Goal: Information Seeking & Learning: Find specific fact

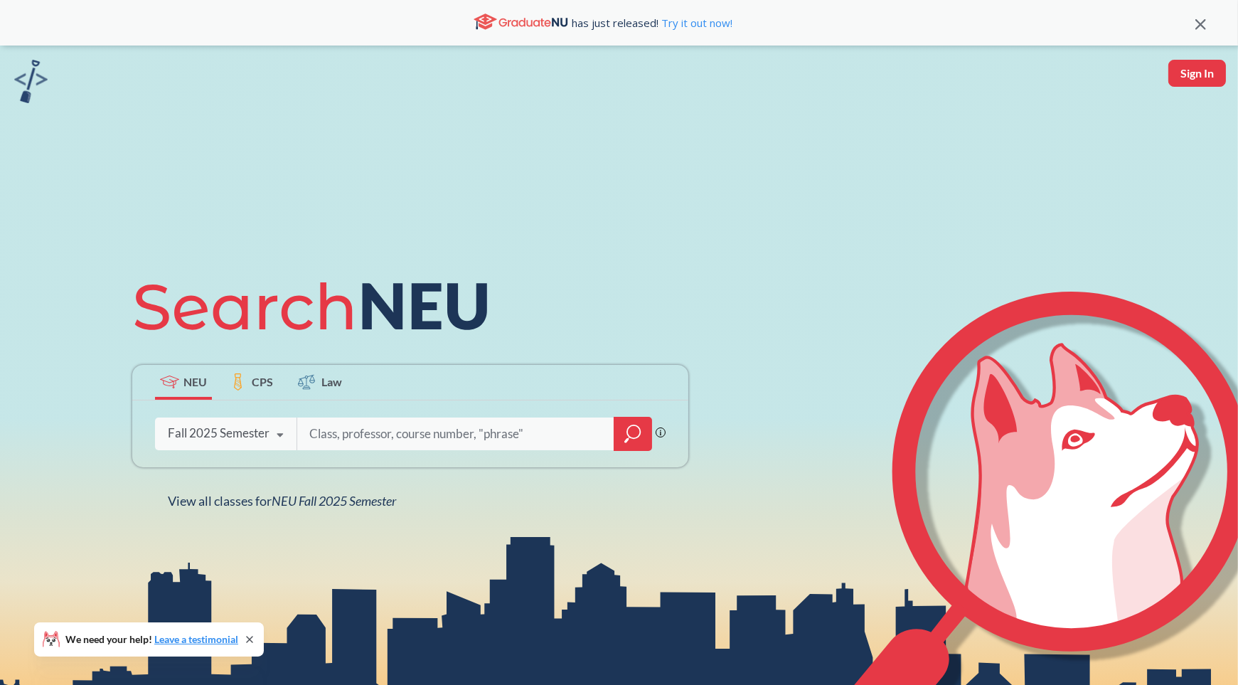
click at [423, 437] on input "search" at bounding box center [456, 434] width 296 height 30
type input "r"
type input "C"
type input "M"
type input "robotic mechanics and controls"
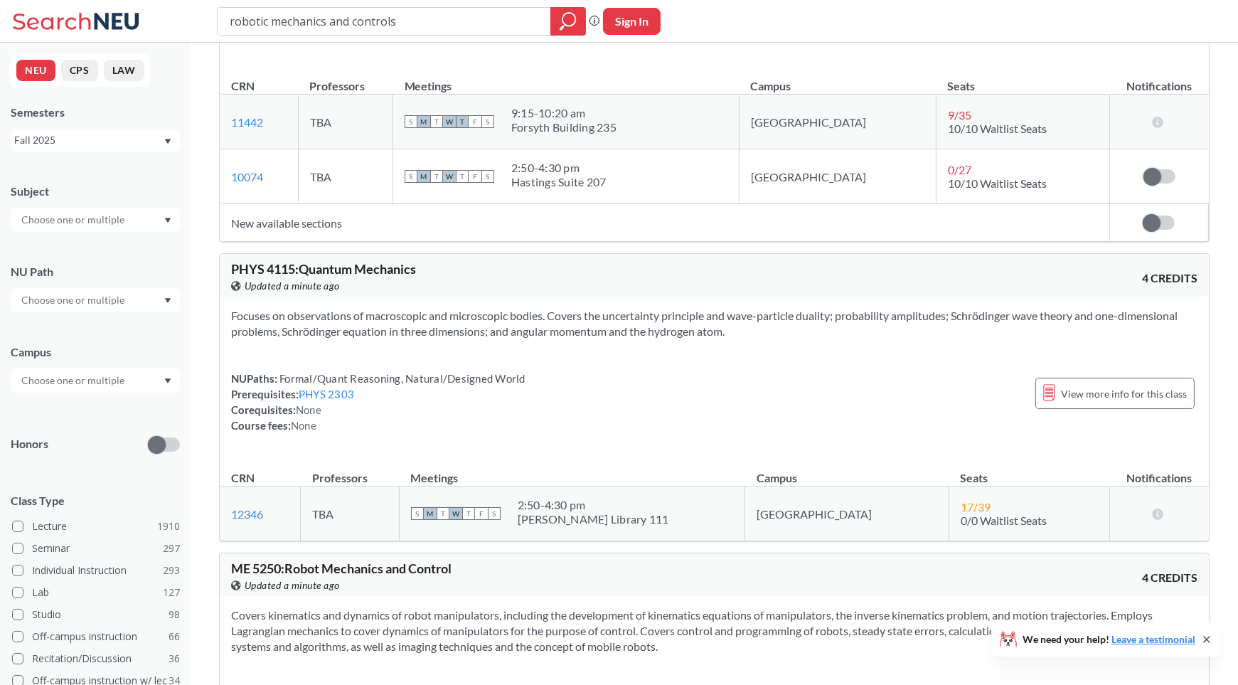
scroll to position [1532, 0]
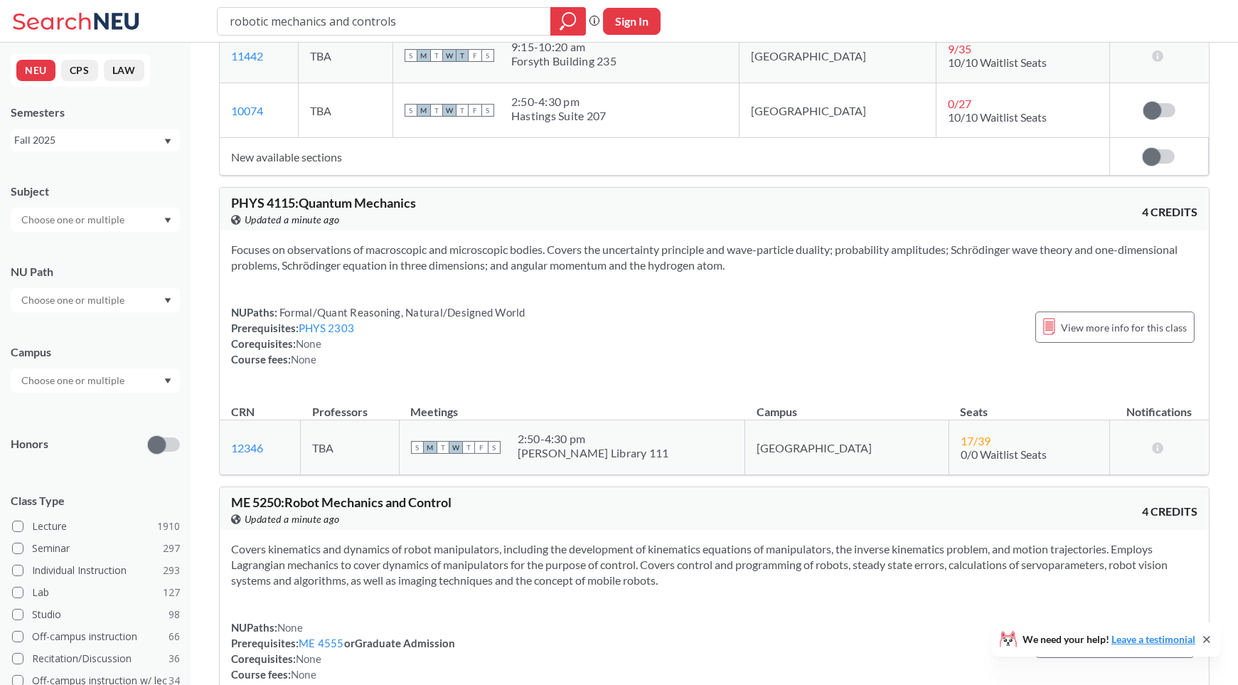
click at [377, 26] on input "robotic mechanics and controls" at bounding box center [384, 21] width 312 height 24
type input "ME 5250"
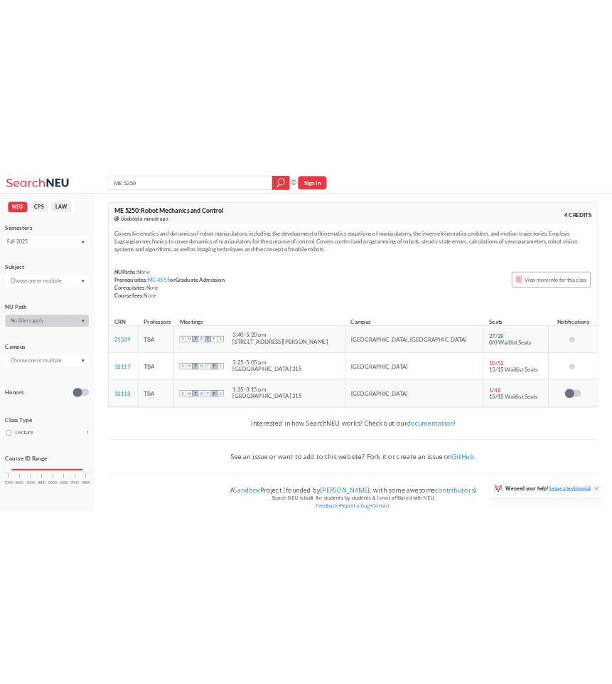
scroll to position [15, 0]
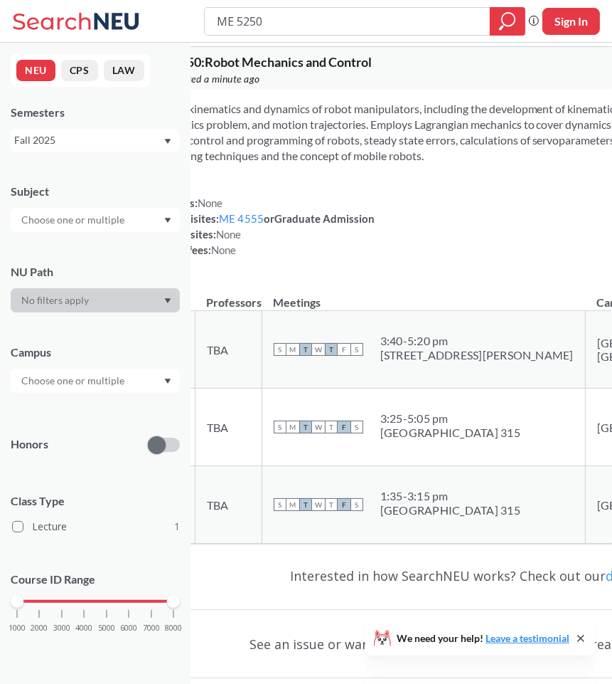
click at [455, 280] on div "Covers kinematics and dynamics of robot manipulators, including the development…" at bounding box center [497, 185] width 714 height 191
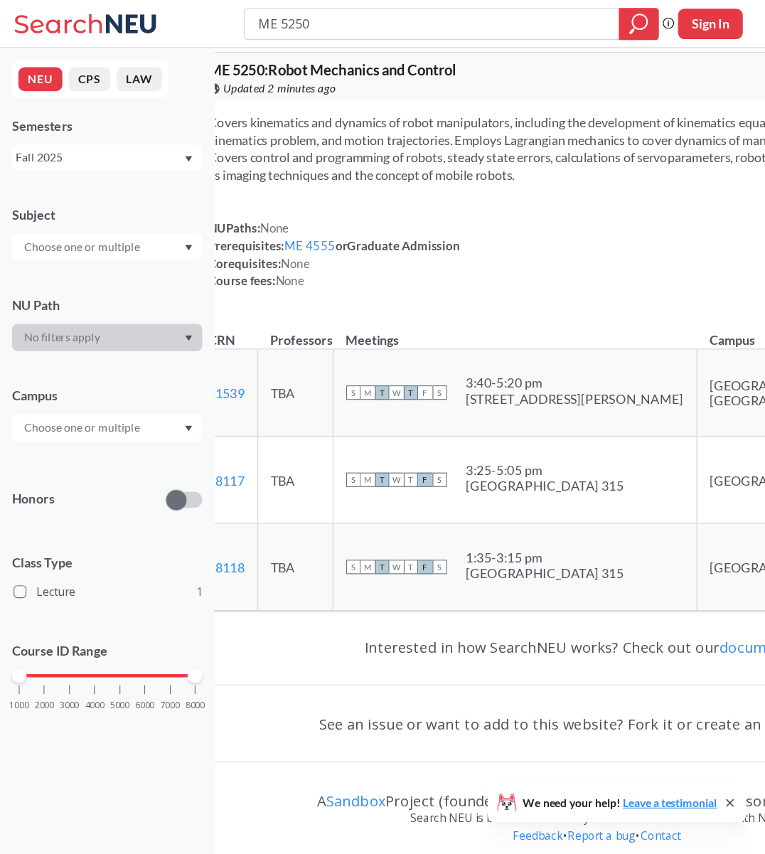
scroll to position [0, 0]
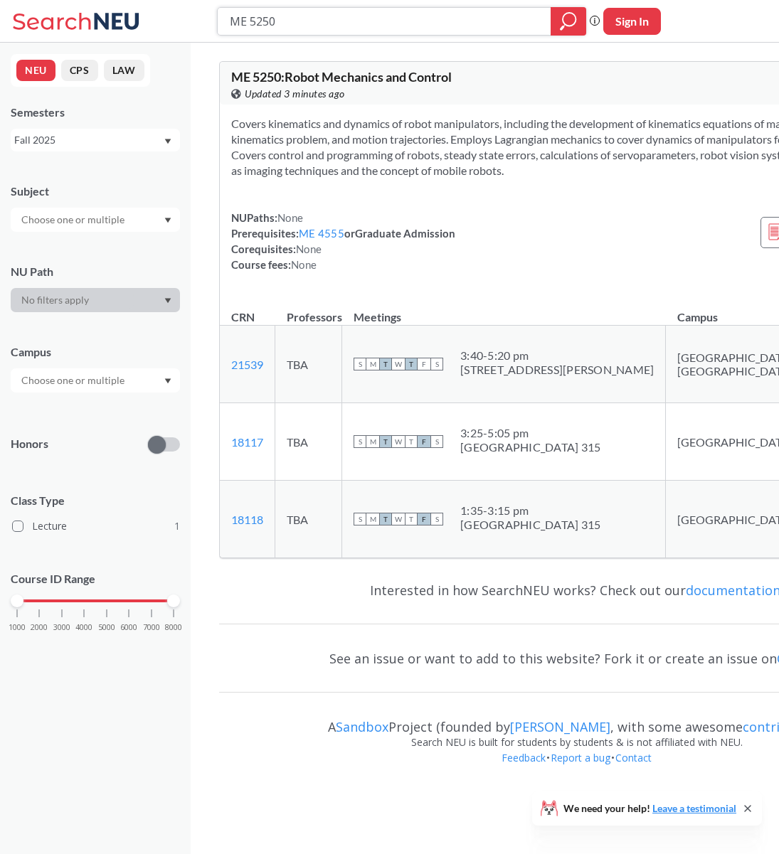
click at [281, 16] on input "ME 5250" at bounding box center [384, 21] width 312 height 24
type input "p"
type input "CS 5010"
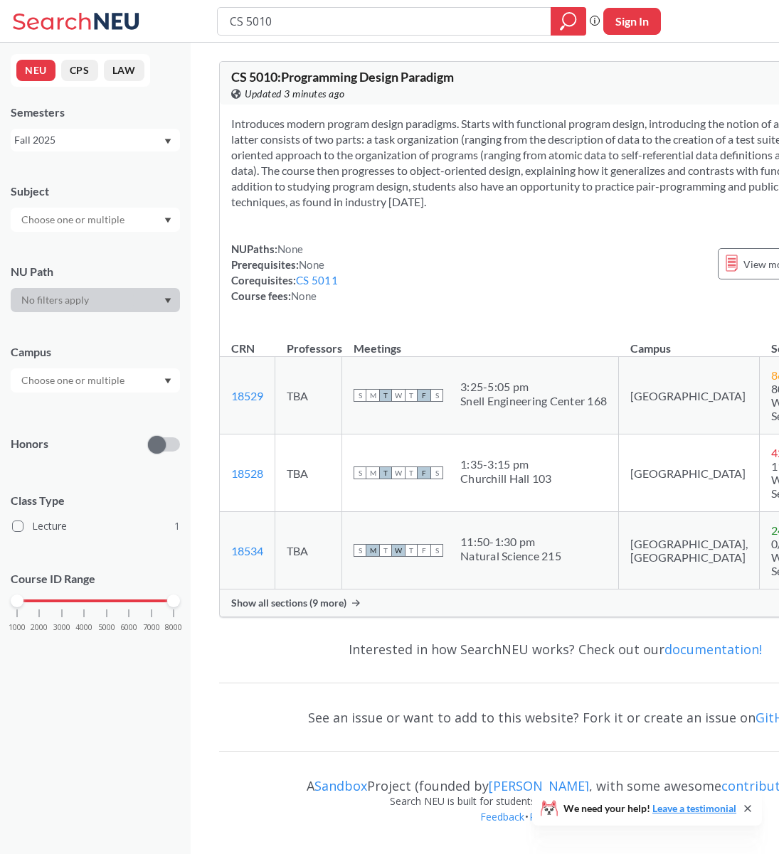
click at [313, 604] on span "Show all sections (9 more)" at bounding box center [288, 603] width 115 height 13
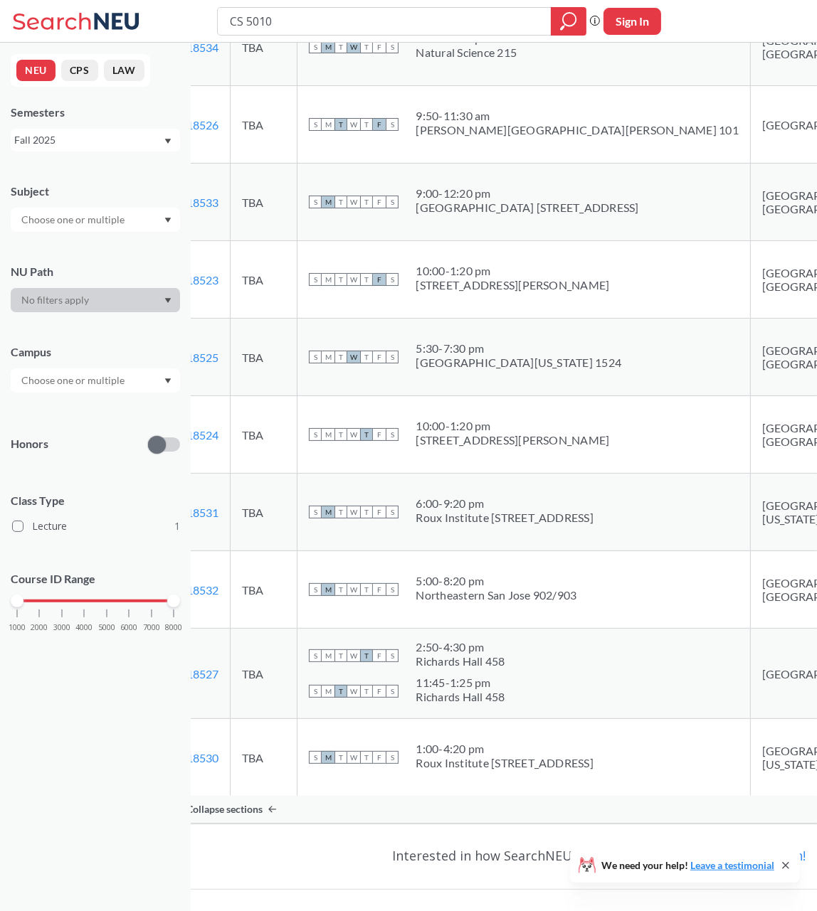
scroll to position [489, 0]
click at [325, 5] on div "CS 5010 Phrase search guarantees the exact search appears in the results. Ex. I…" at bounding box center [408, 21] width 817 height 43
click at [329, 23] on input "CS 5010" at bounding box center [384, 21] width 312 height 24
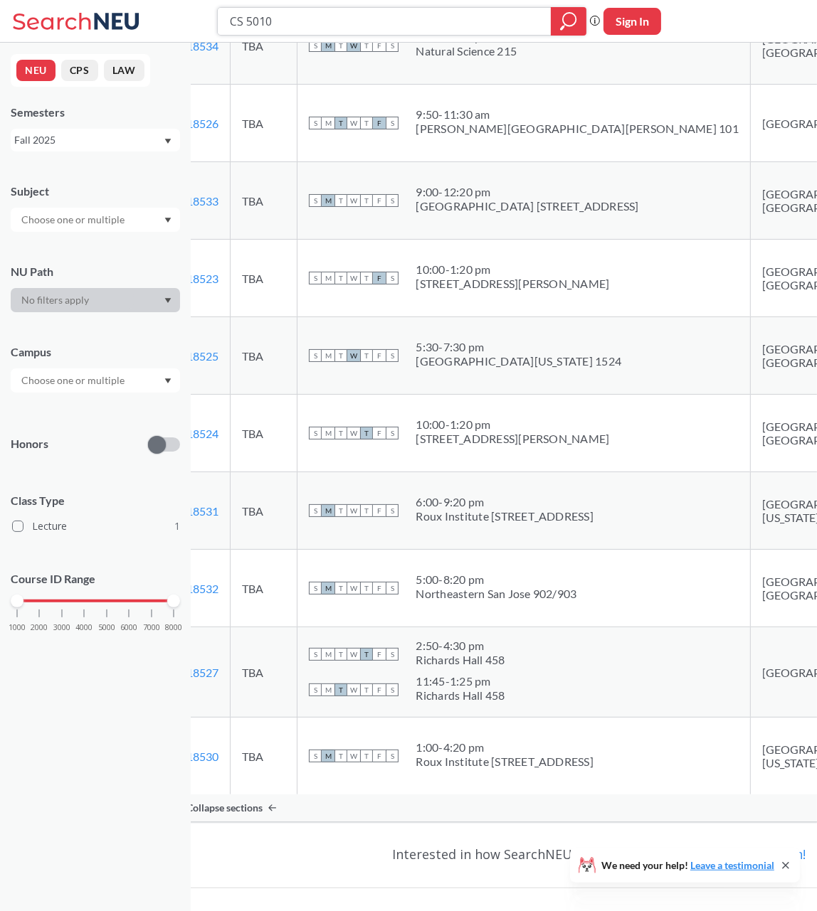
click at [329, 23] on input "CS 5010" at bounding box center [384, 21] width 312 height 24
type input "computer systems"
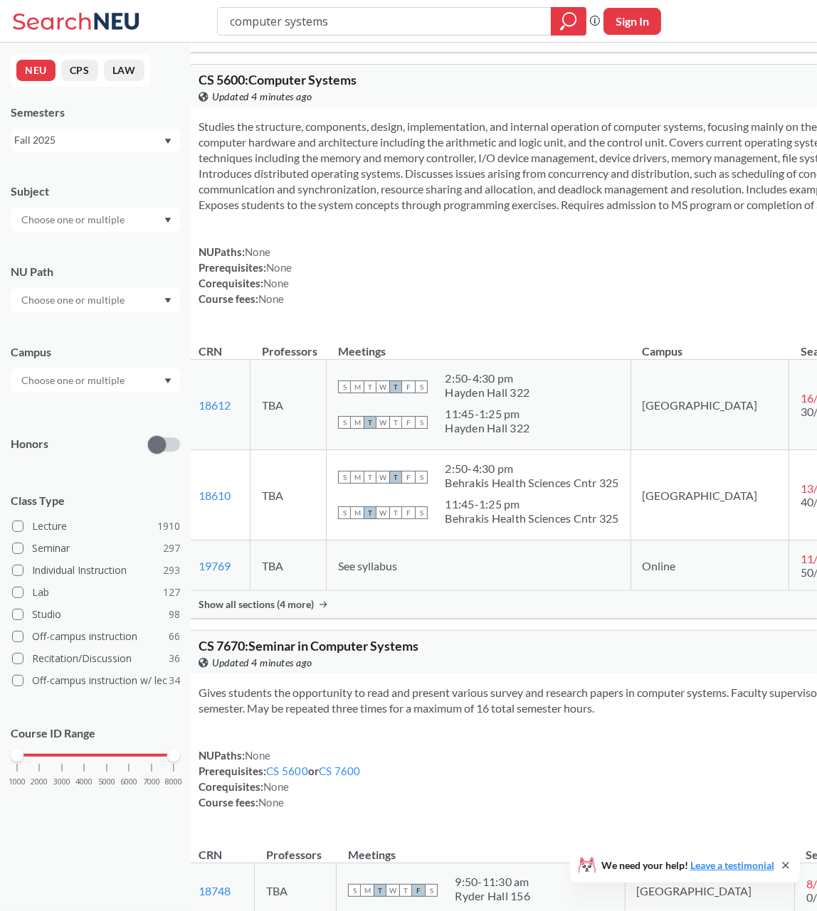
scroll to position [522, 0]
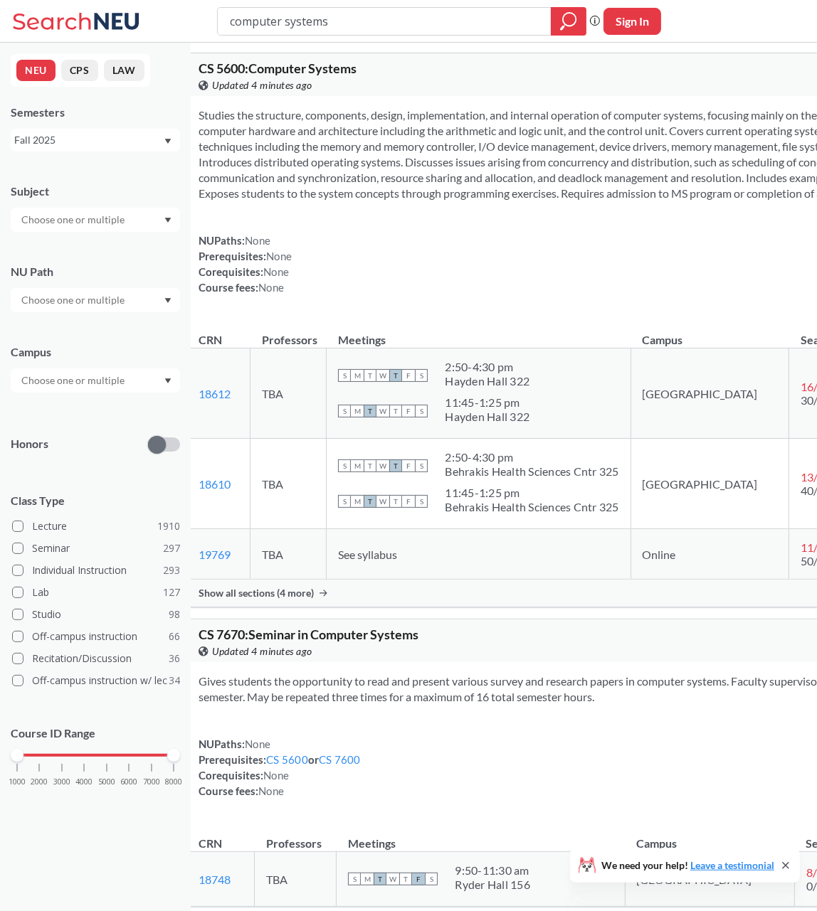
click at [295, 600] on span "Show all sections (4 more)" at bounding box center [255, 593] width 115 height 13
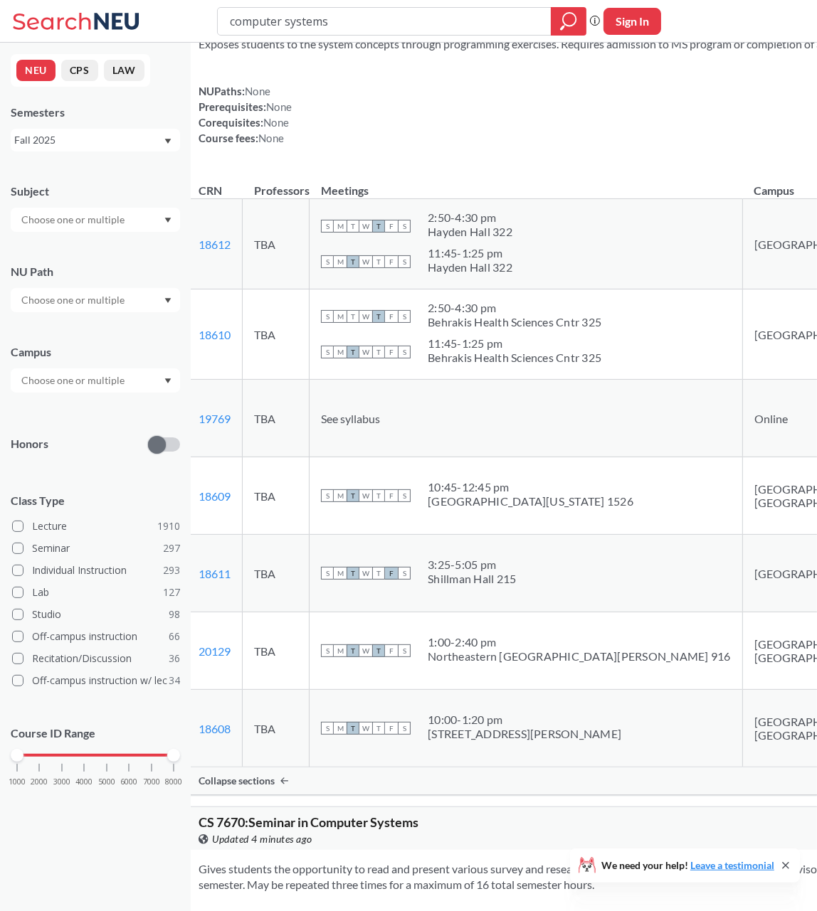
scroll to position [674, 0]
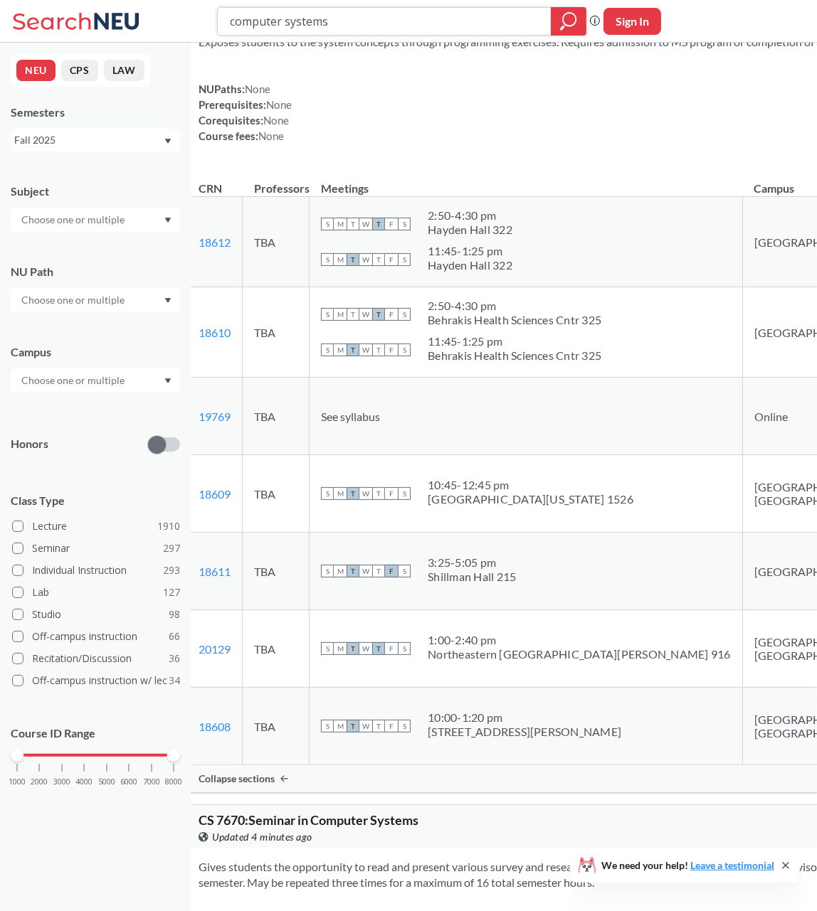
click at [323, 28] on input "computer systems" at bounding box center [384, 21] width 312 height 24
type input "advanced control systems"
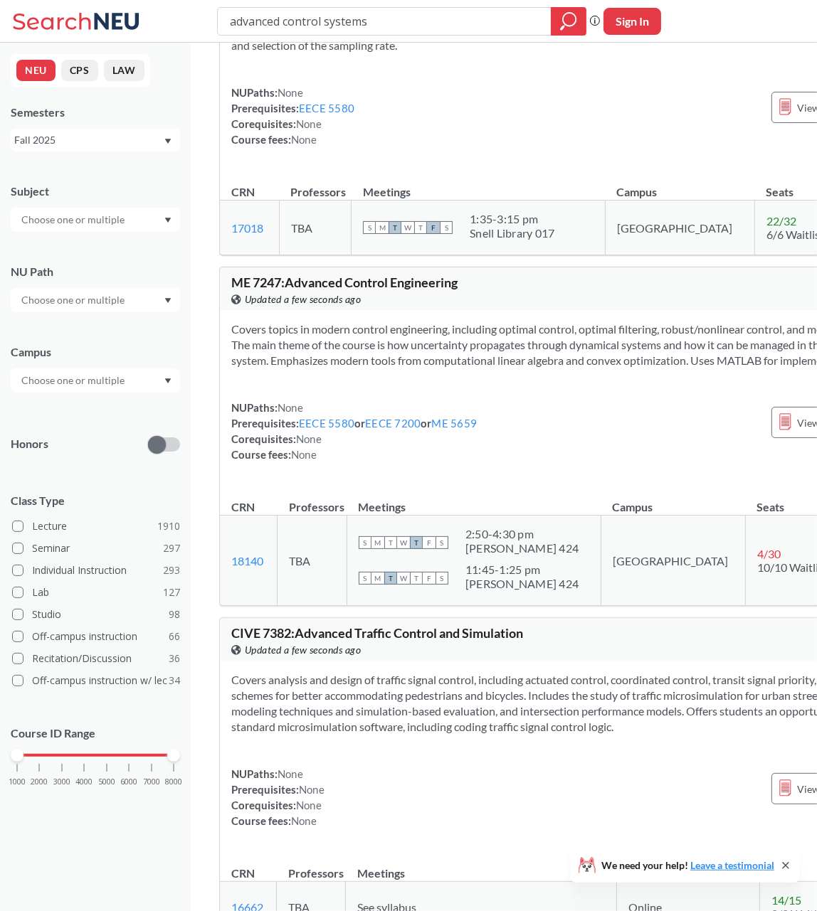
scroll to position [612, 0]
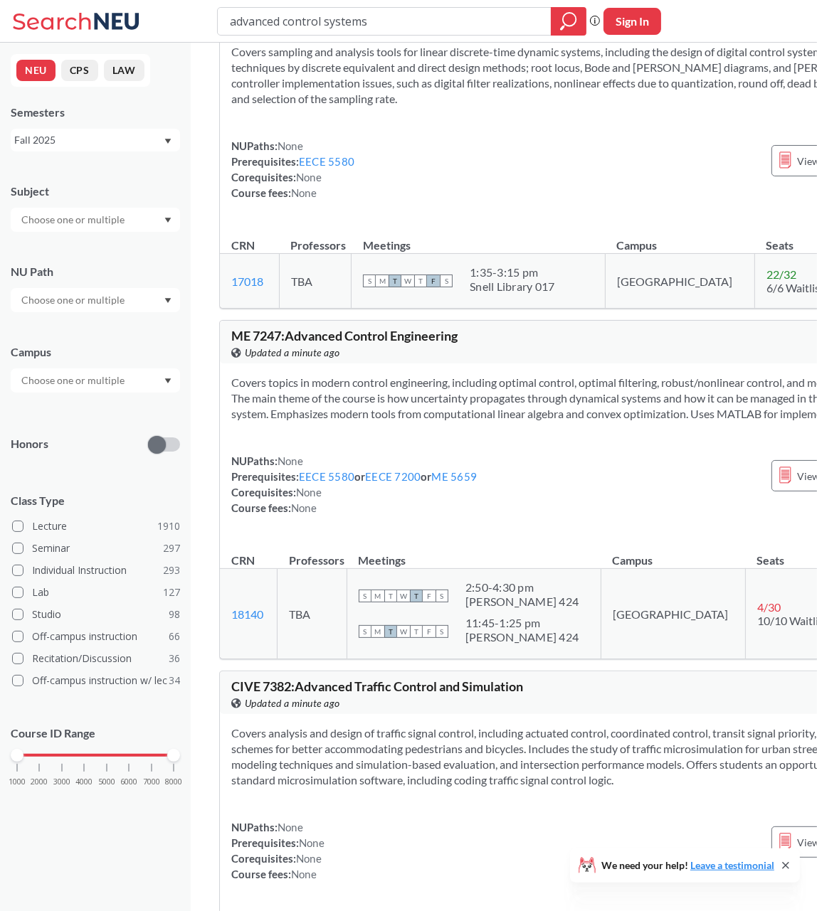
scroll to position [558, 0]
click at [330, 22] on input "advanced control systems" at bounding box center [384, 21] width 312 height 24
type input "autonomous field robotics"
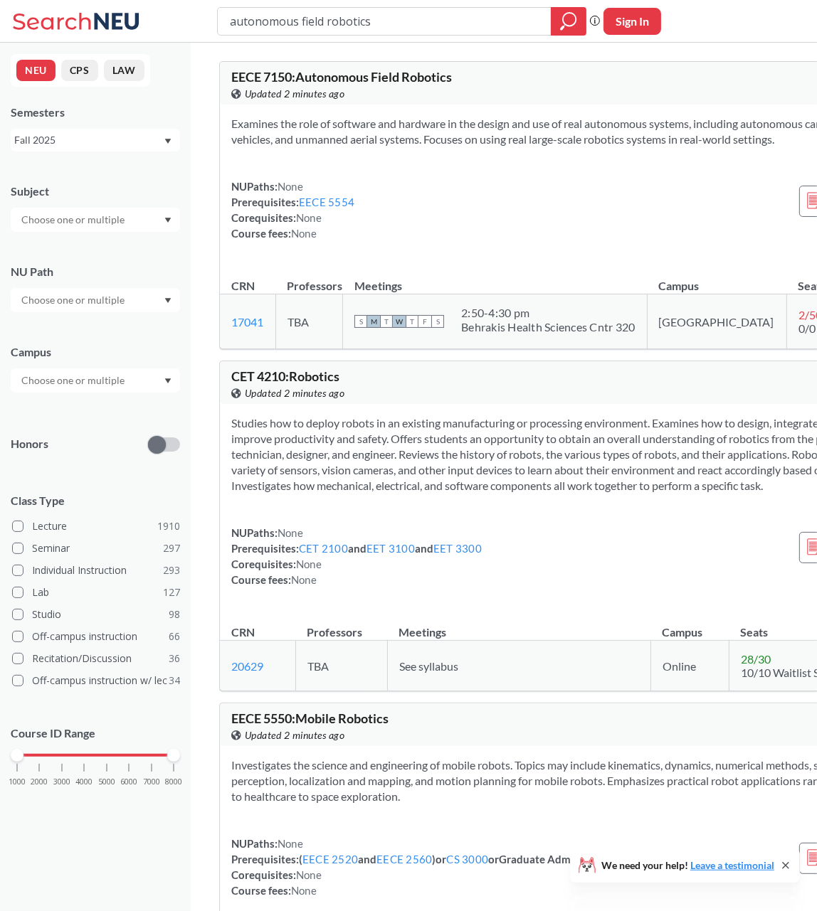
scroll to position [1, 0]
type input "autonomous field robotics2/50"
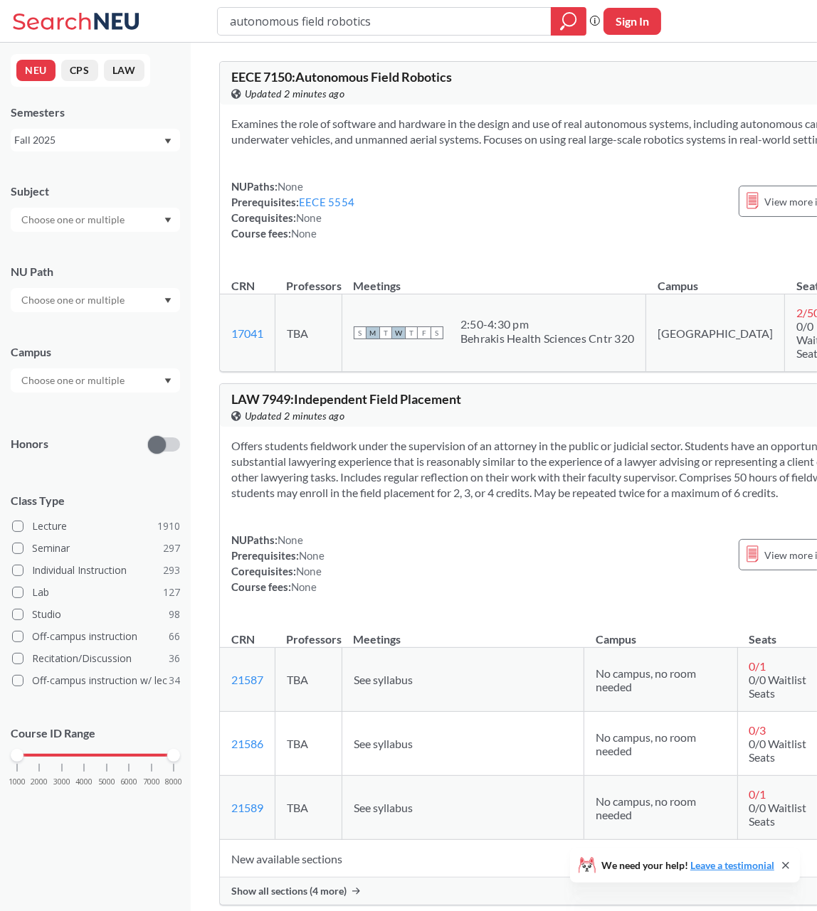
type input "autonomous field robotics"
drag, startPoint x: 453, startPoint y: 74, endPoint x: 233, endPoint y: 71, distance: 219.8
click at [233, 71] on span "EECE 7150 : Autonomous Field Robotics" at bounding box center [341, 77] width 221 height 16
click at [526, 65] on div "EECE 7150 : Autonomous Field Robotics View this course on Banner. Updated 3 min…" at bounding box center [566, 83] width 692 height 43
drag, startPoint x: 497, startPoint y: 68, endPoint x: 228, endPoint y: 75, distance: 269.7
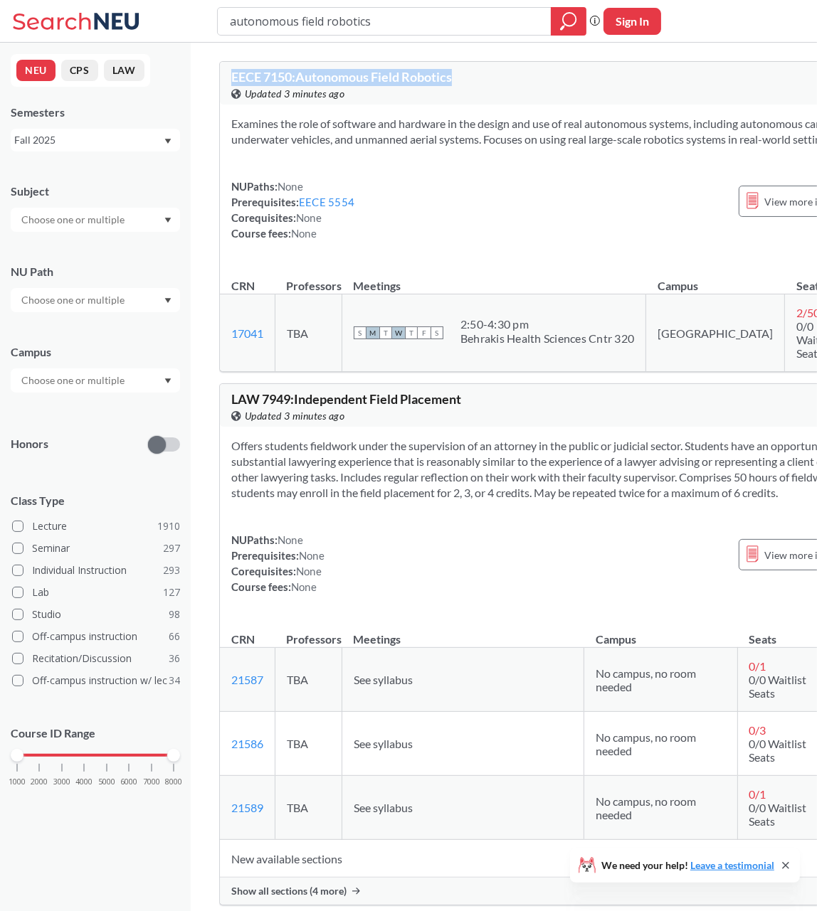
click at [228, 75] on div "EECE 7150 : Autonomous Field Robotics View this course on Banner. Updated 3 min…" at bounding box center [566, 83] width 692 height 43
copy span "EECE 7150 : Autonomous Field Robotics"
